Goal: Transaction & Acquisition: Subscribe to service/newsletter

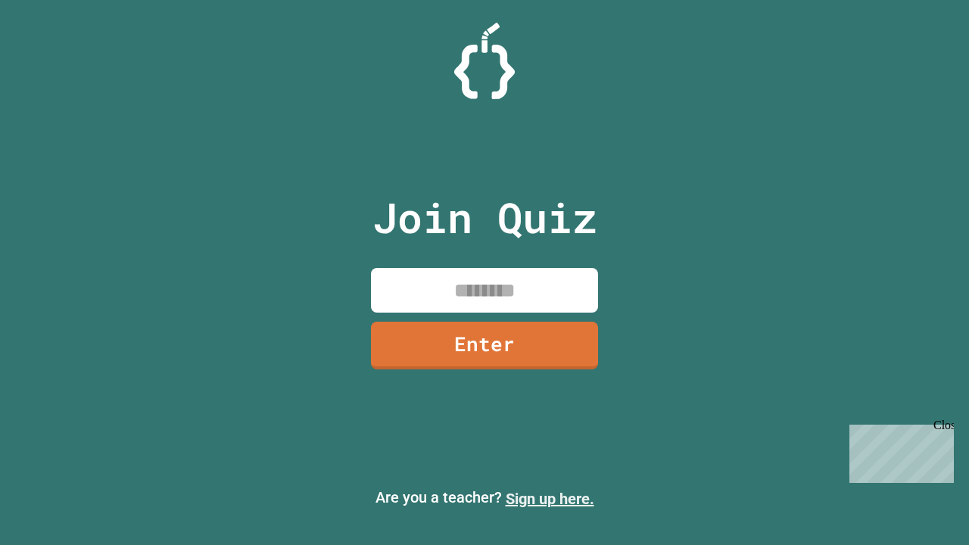
click at [550, 499] on link "Sign up here." at bounding box center [550, 499] width 89 height 18
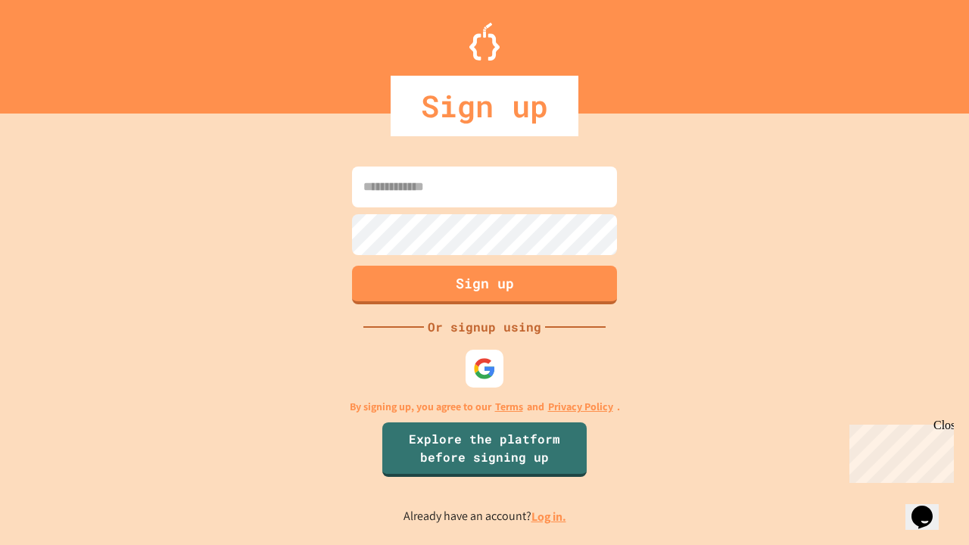
click at [550, 516] on link "Log in." at bounding box center [549, 517] width 35 height 16
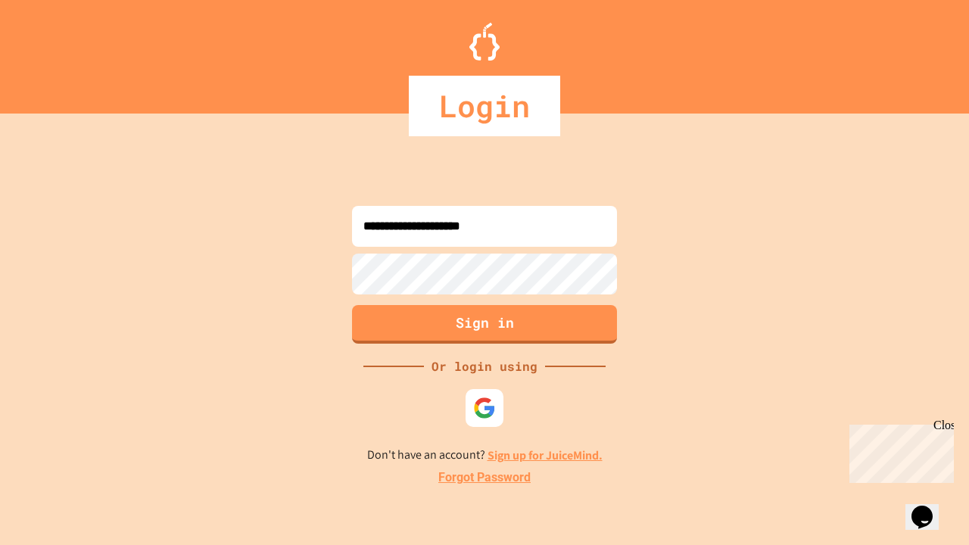
type input "**********"
